Goal: Obtain resource: Download file/media

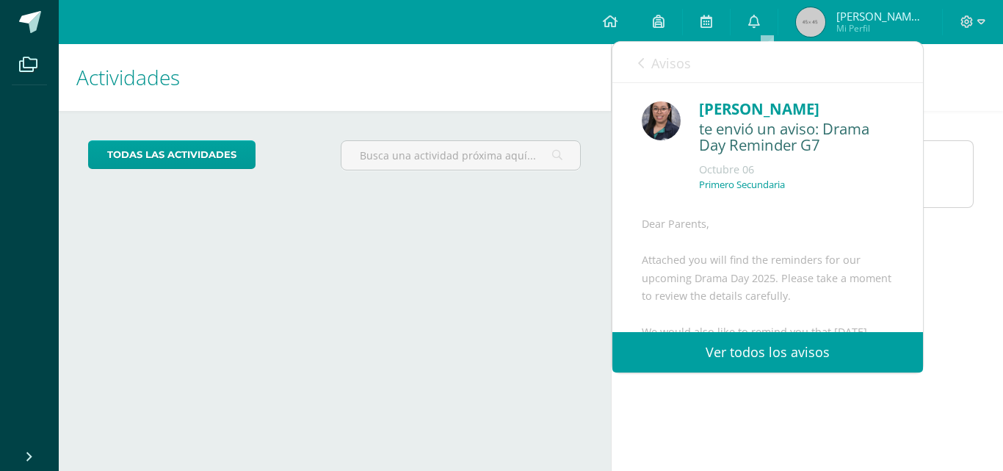
scroll to position [826, 0]
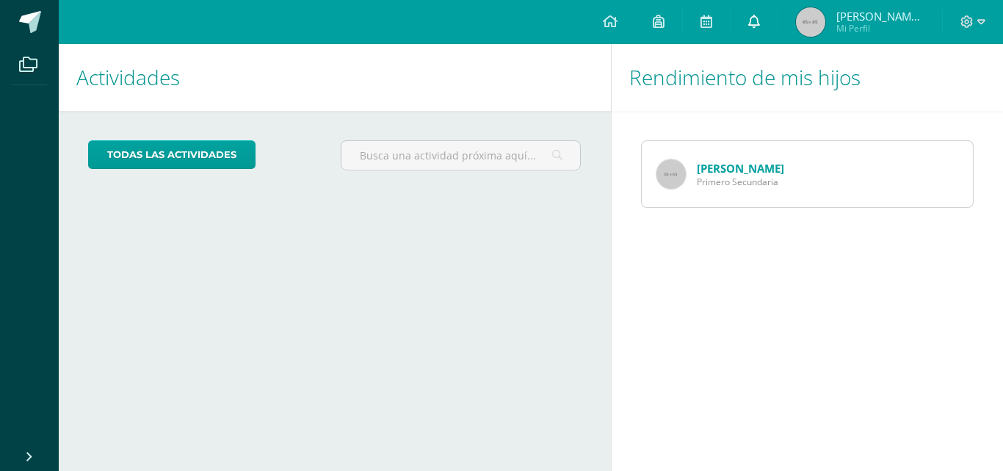
click at [760, 18] on icon at bounding box center [754, 21] width 12 height 13
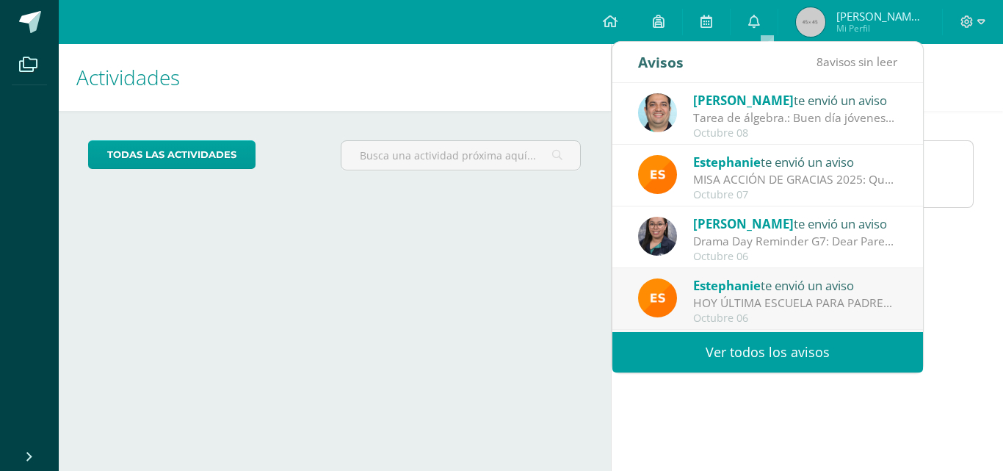
click at [828, 238] on div "Drama Day Reminder G7: Dear Parents, Attached you will find the reminders for o…" at bounding box center [795, 241] width 204 height 17
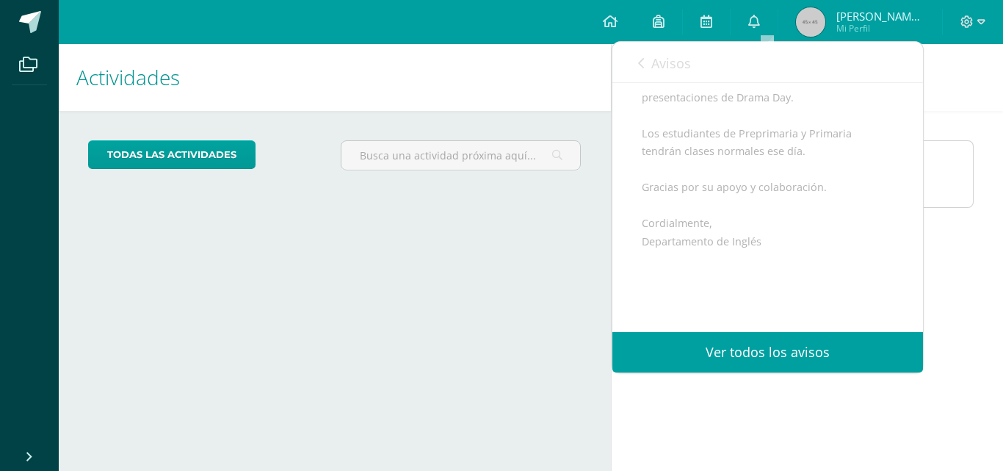
scroll to position [826, 0]
click at [768, 297] on span "Archivo Adjunto" at bounding box center [729, 284] width 101 height 27
